Goal: Find contact information: Find contact information

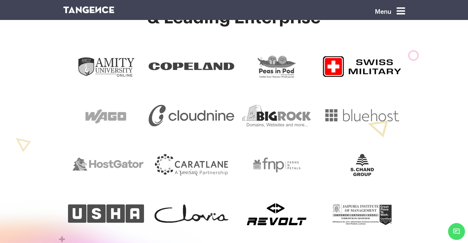
scroll to position [215, 0]
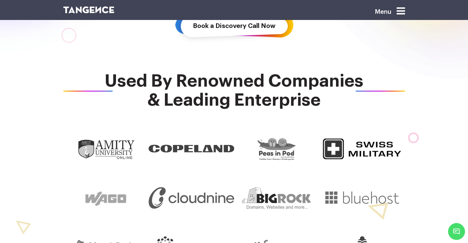
click at [400, 15] on icon at bounding box center [400, 11] width 8 height 10
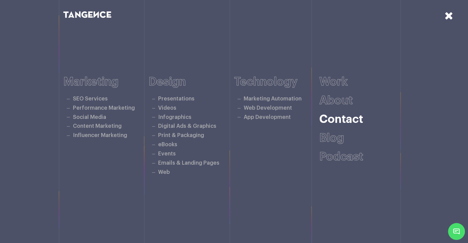
click at [335, 121] on link "Contact" at bounding box center [341, 119] width 44 height 11
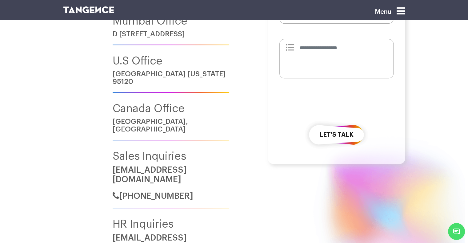
scroll to position [277, 0]
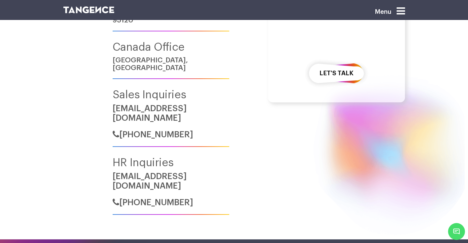
drag, startPoint x: 194, startPoint y: 165, endPoint x: 117, endPoint y: 172, distance: 77.5
click at [119, 171] on div "HR Inquiries [EMAIL_ADDRESS][DOMAIN_NAME] [PHONE_NUMBER]" at bounding box center [171, 186] width 117 height 58
drag, startPoint x: 105, startPoint y: 160, endPoint x: 188, endPoint y: 165, distance: 82.6
copy link "hr@tangence.com"
